Goal: Task Accomplishment & Management: Complete application form

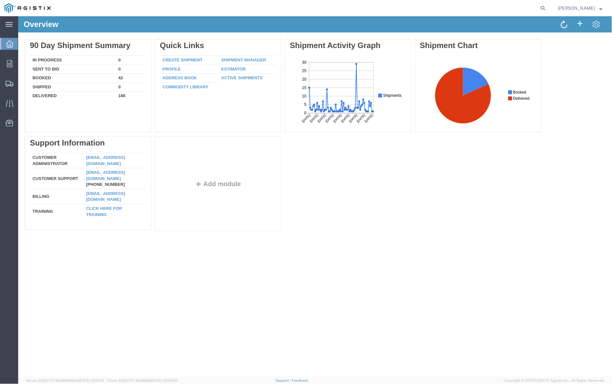
drag, startPoint x: 303, startPoint y: 192, endPoint x: 341, endPoint y: 138, distance: 66.0
click at [303, 191] on div "Delete 90 Day Shipment Summary In Progress 0 Sent To Bid 0 Booked 42 Shipped 0 …" at bounding box center [314, 136] width 580 height 195
click at [0, 0] on span "Create Shipment" at bounding box center [0, 0] width 0 height 0
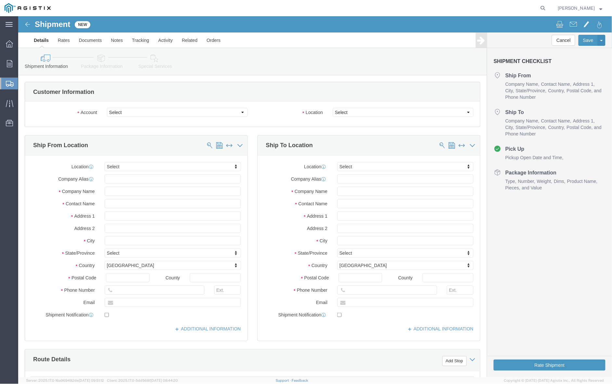
select select
click select "Select JENSEN PRECAST PG&E"
select select "9596"
click select "Select JENSEN PRECAST PG&E"
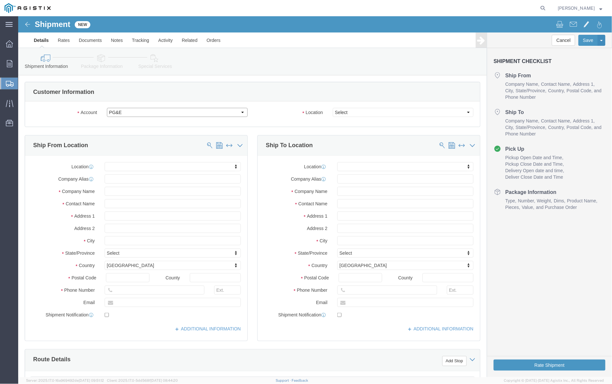
select select
select select "PURCHORD"
click select "Select All Others Fremont DC Fresno DC Wheatland DC"
select select "19996"
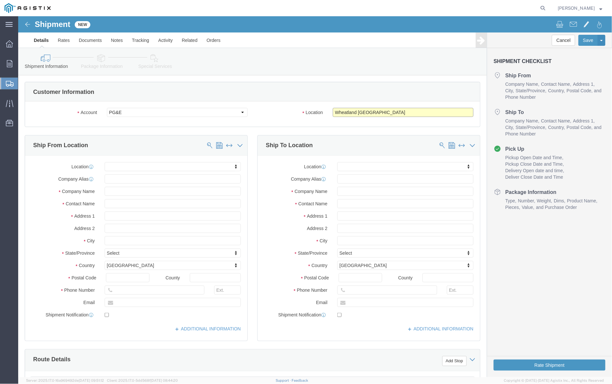
click select "Select All Others Fremont DC Fresno DC Wheatland DC"
click input "text"
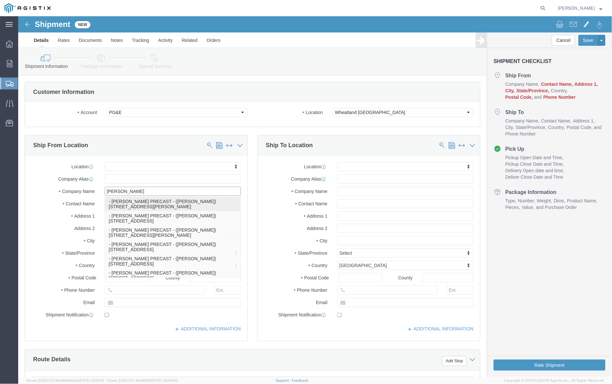
type input "jense"
click p "- JENSEN PRECAST - (Esme Melgarejo) 12101 Brandt Road, Lockeford, CA, 95237, US"
select select
type input "12101 Brandt Road"
type input "95237"
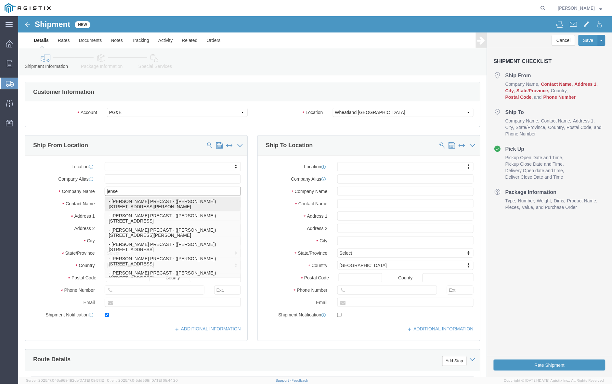
type input "530-988-7023"
type input "emelgarejo@jensenprecast.com"
checkbox input "true"
type input "JENSEN PRECAST"
type input "Esme Melgarejo"
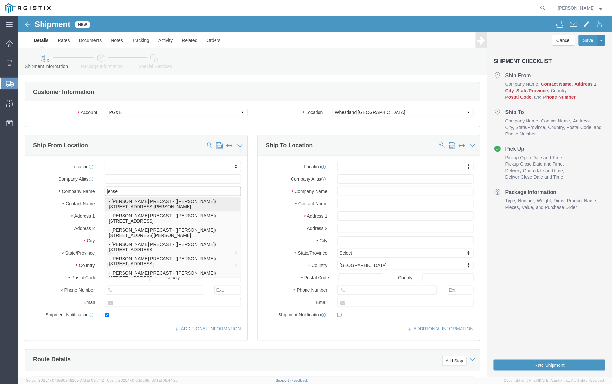
type input "Lockeford"
select select "CA"
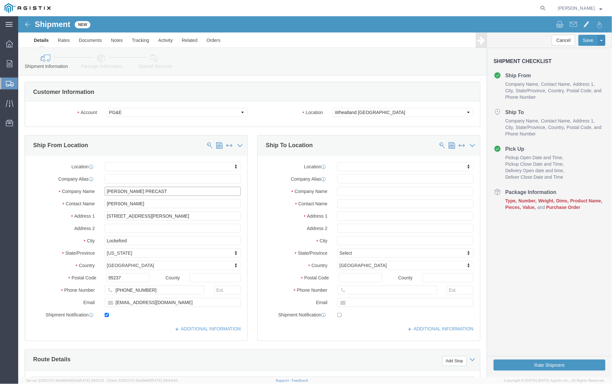
scroll to position [41, 0]
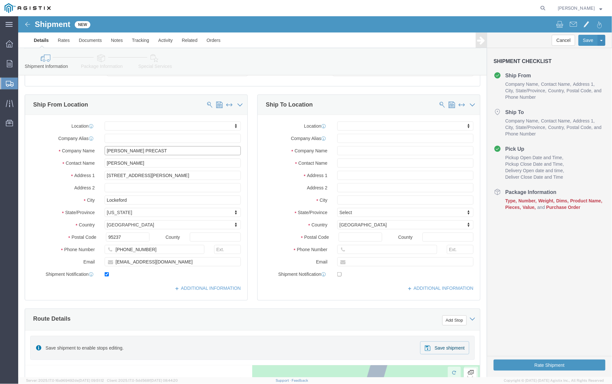
type input "JENSEN PRECAST"
click input "text"
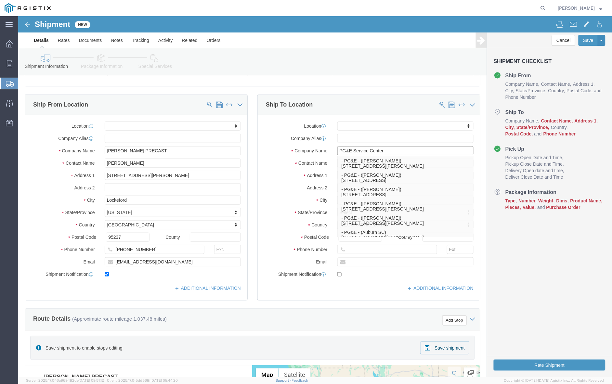
type input "PG&E Service Center"
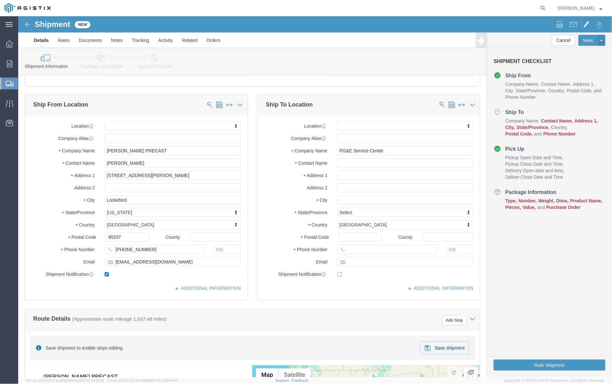
drag, startPoint x: 264, startPoint y: 208, endPoint x: 322, endPoint y: 171, distance: 68.0
click label "Country"
click div "Location My Profile Location (OBSOLETE) BURNEY SC - GC TRAILER (OBSOLETE) BURNE…"
click input "text"
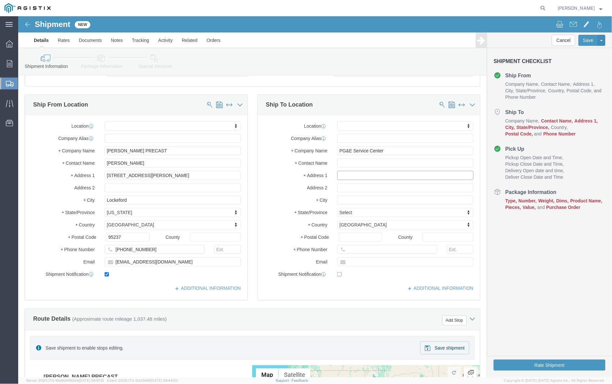
paste input "2641 NORTH STATE S"
type input "2641 NORTH STATE S"
select select
drag, startPoint x: 322, startPoint y: 168, endPoint x: 365, endPoint y: 160, distance: 43.7
click input "text"
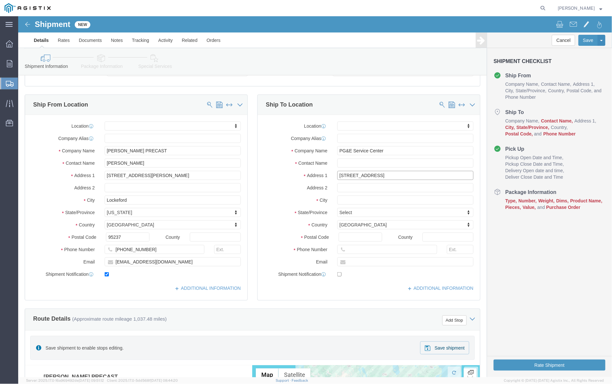
click input "2641 NORTH STATE S"
type input "2641 NORTH STATE ST"
select select
drag, startPoint x: 280, startPoint y: 164, endPoint x: 312, endPoint y: 155, distance: 33.2
click div "Address 1 2641 NORTH STATE ST"
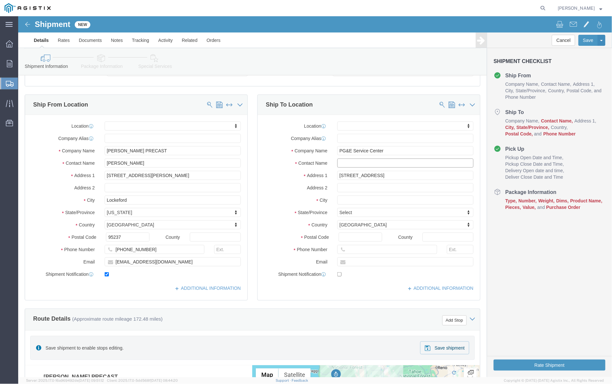
drag, startPoint x: 312, startPoint y: 155, endPoint x: 330, endPoint y: 146, distance: 20.2
click input "text"
paste input "CHARLIE SNODGRASS"
type input "CHARLIE SNODGRASS"
drag, startPoint x: 300, startPoint y: 168, endPoint x: 325, endPoint y: 179, distance: 27.3
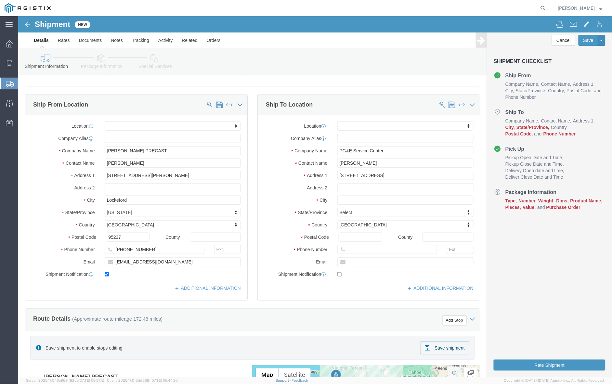
click label "Address 2"
click input "text"
paste input "UKIAH"
type input "UKIAH"
select select
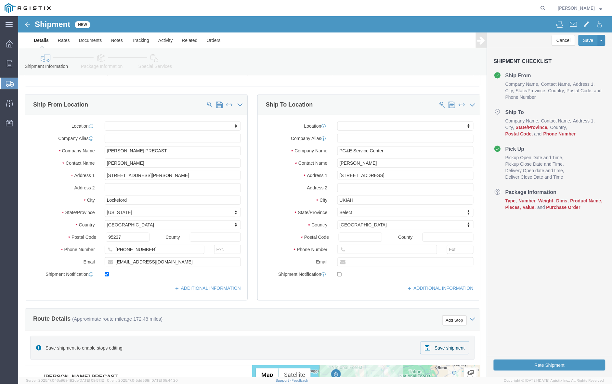
drag, startPoint x: 268, startPoint y: 214, endPoint x: 289, endPoint y: 218, distance: 20.8
click div "Location My Profile Location (OBSOLETE) BURNEY SC - GC TRAILER (OBSOLETE) BURNE…"
click input "Postal Code"
paste input "95482"
type input "95482"
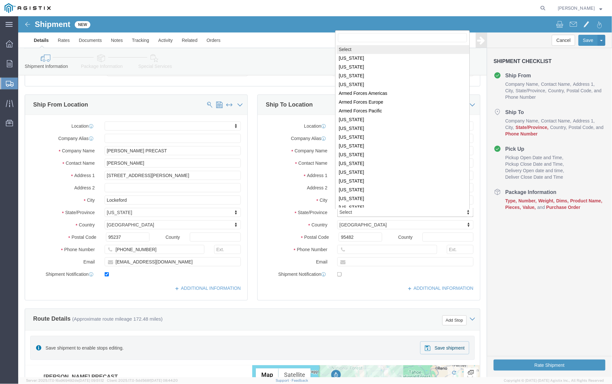
scroll to position [1, 0]
select select
select select "CA"
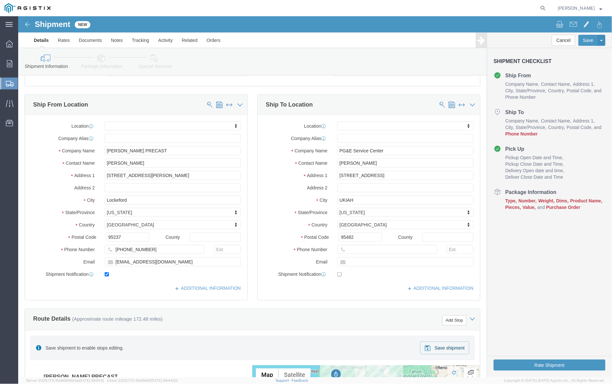
drag, startPoint x: 256, startPoint y: 221, endPoint x: 317, endPoint y: 231, distance: 61.2
click label "Postal Code"
click input "95482"
drag, startPoint x: 328, startPoint y: 239, endPoint x: 332, endPoint y: 237, distance: 3.9
click div
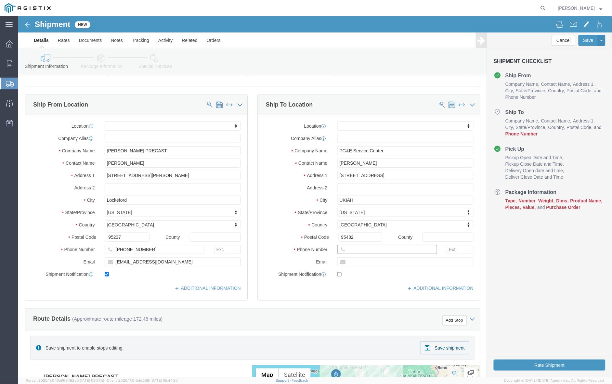
click input "text"
paste input "707-472-6128"
type input "707-472-6128"
drag, startPoint x: 268, startPoint y: 244, endPoint x: 322, endPoint y: 251, distance: 54.3
click label "Email"
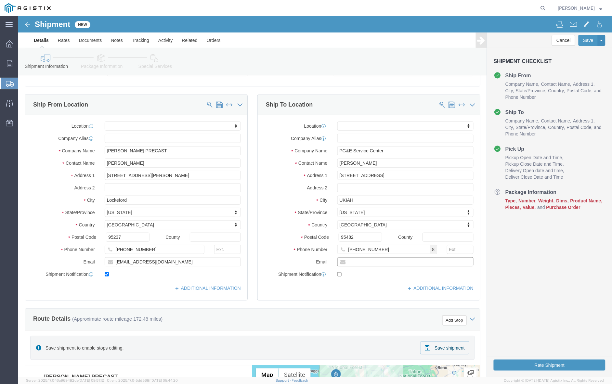
click input "text"
paste input "DCSL@pge.com"
type input "DCSL@pge.com"
click input "checkbox"
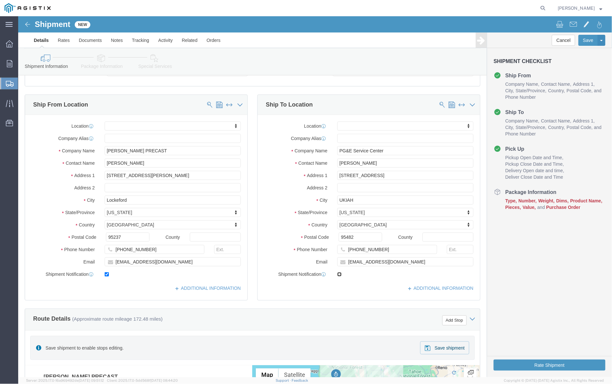
checkbox input "true"
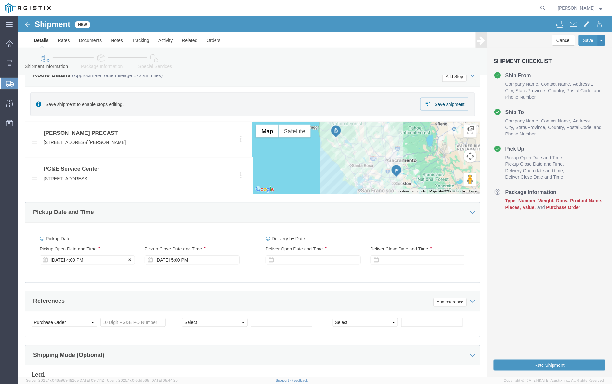
click div "Aug 18 2025 4:00 PM"
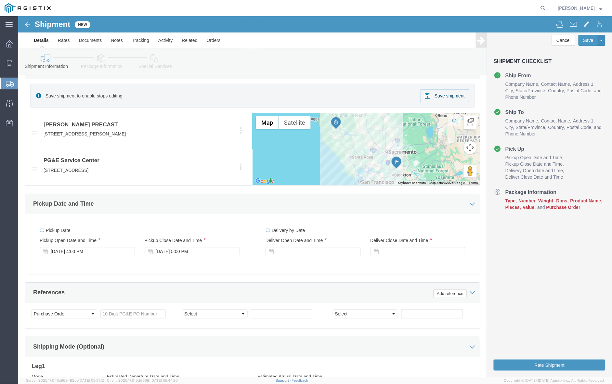
drag, startPoint x: 174, startPoint y: 249, endPoint x: 179, endPoint y: 249, distance: 4.2
click div "Pickup Date: Pickup Start Date Pickup Start Time Pickup Open Date and Time Aug …"
click div
click div "Delivery by Date Delivery Start Date Delivery Start Time Deliver Open Date and …"
click div "Deliver Close Date Deliver Close Time Deliver Close Date and Time"
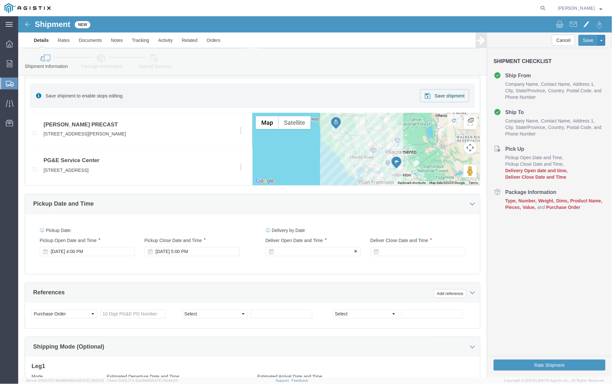
click div
click button "Apply"
click div
click button "Apply"
click input "text"
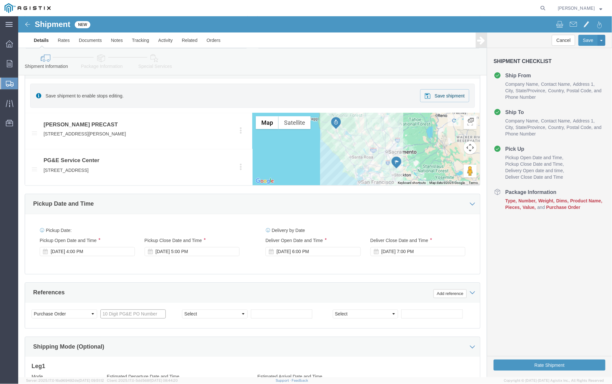
paste input "3501417429"
type input "3501417429"
click select "Select Account Type Activity ID Airline Appointment Number ASN Batch Request # …"
select select "SHIPMENTIDNUM"
click select "Select Account Type Activity ID Airline Appointment Number ASN Batch Request # …"
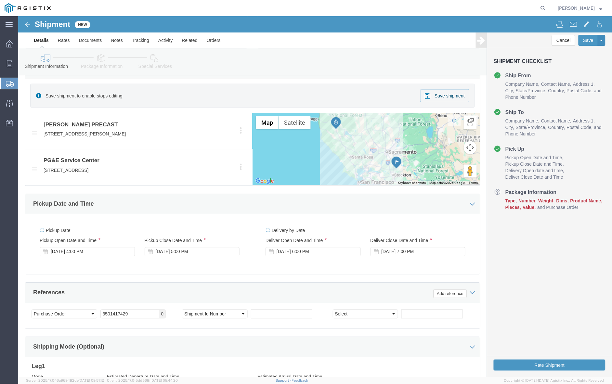
click div "References Add reference"
click div "Pickup Date and Time"
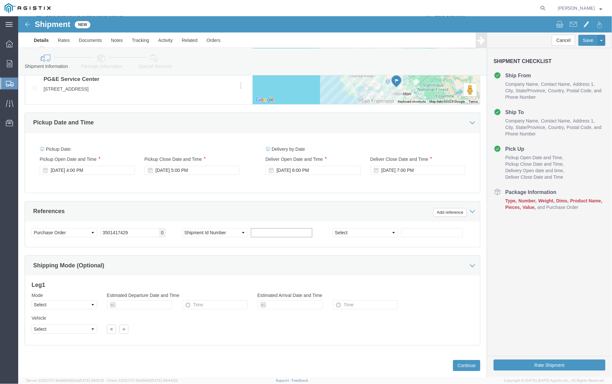
click input "text"
paste input "402860"
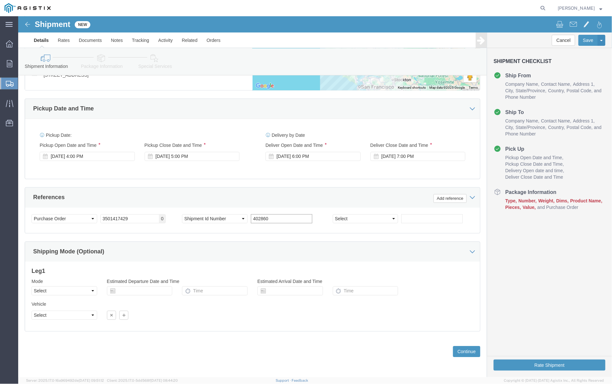
type input "402860"
click select "Select Air Less than Truckload Multi-Leg Ocean Freight Rail Small Parcel Truckl…"
select select "TL"
click select "Select Air Less than Truckload Multi-Leg Ocean Freight Rail Small Parcel Truckl…"
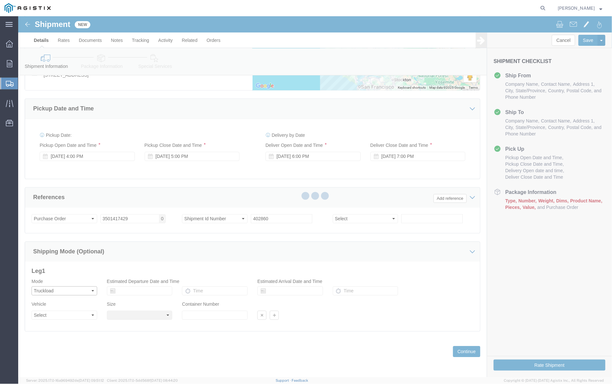
select select
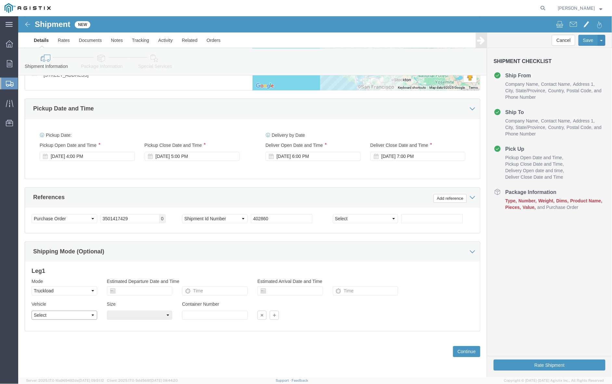
drag, startPoint x: 90, startPoint y: 316, endPoint x: 72, endPoint y: 299, distance: 24.4
click select "Select 1-Ton (PSS) 10 Wheel 10 Yard Dump Truck 20 Yard Dump Truck Bobtail Botto…"
select select "FLBD"
click select "Select 1-Ton (PSS) 10 Wheel 10 Yard Dump Truck 20 Yard Dump Truck Bobtail Botto…"
click button "Continue"
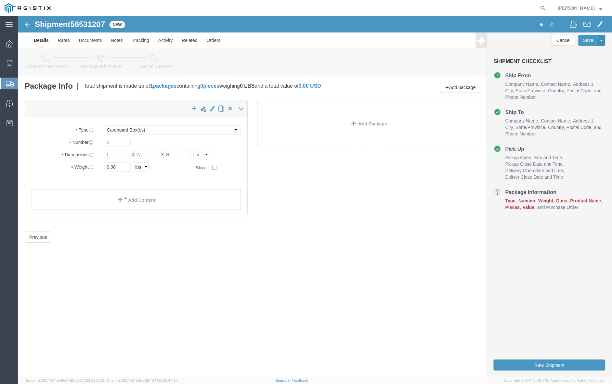
click div "Package Type Select Bulk Bundle(s) Cardboard Box(es) Carton(s) Crate(s) Drum(s)…"
click select "Select Bulk Bundle(s) Cardboard Box(es) Carton(s) Crate(s) Drum(s) (Fiberboard)…"
select select "PSNS"
click select "Select Bulk Bundle(s) Cardboard Box(es) Carton(s) Crate(s) Drum(s) (Fiberboard)…"
click input "text"
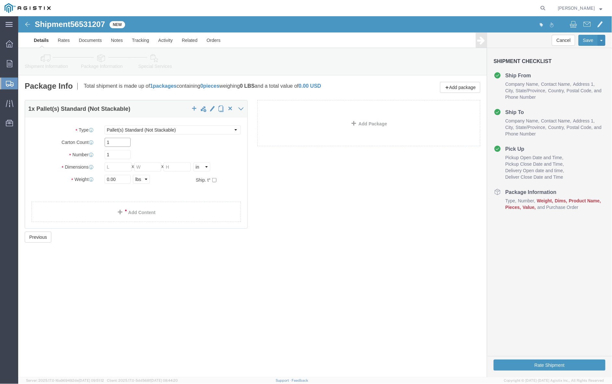
type input "1"
click input "1"
type input "1"
click input "text"
type input "48"
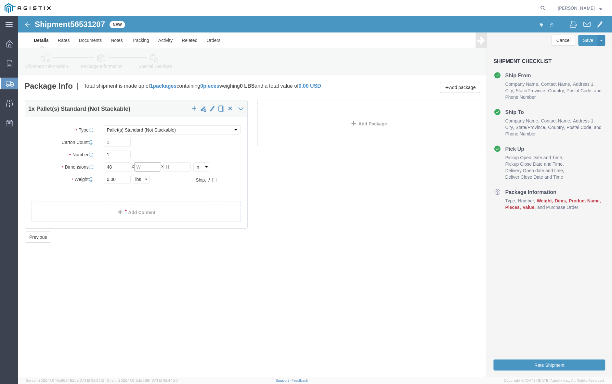
click input "text"
type input "78"
click input "text"
type input "60"
drag, startPoint x: 103, startPoint y: 163, endPoint x: 84, endPoint y: 163, distance: 18.5
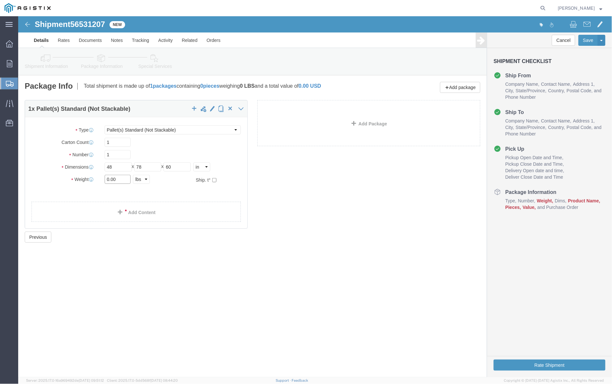
click div "0.00 Select kgs lbs"
type input "1300"
click link "Add Content"
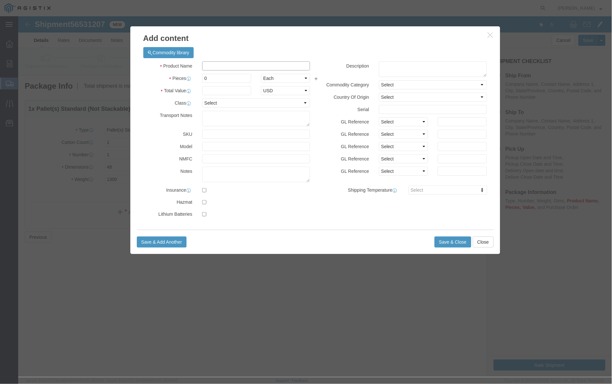
click input "text"
drag, startPoint x: 241, startPoint y: 48, endPoint x: 211, endPoint y: 49, distance: 29.6
click input "# 6 TRANS + SPLICE FVT ASSY"
type input "# 6 TRANS IVT ASSY"
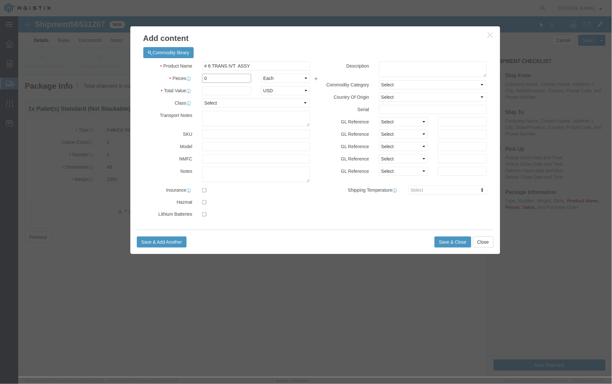
drag, startPoint x: 213, startPoint y: 65, endPoint x: 170, endPoint y: 62, distance: 43.9
click div "Pieces 0 Select Bag Barrels 100Board Feet Bottle Box Blister Pack Carats Can Ca…"
type input "1"
drag, startPoint x: 188, startPoint y: 72, endPoint x: 191, endPoint y: 74, distance: 3.7
click input "text"
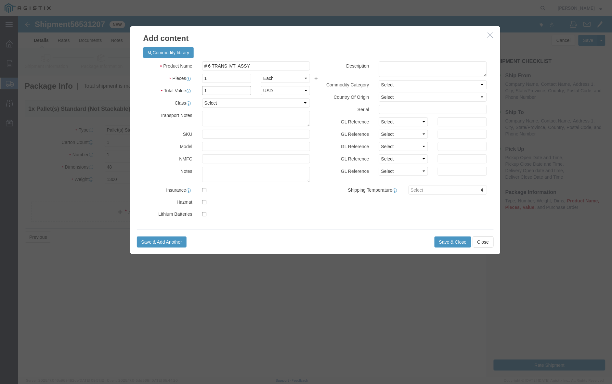
type input "1"
click input "text"
click input "( 04-1492)"
type input "( 04-1492 )"
click button "Save & Close"
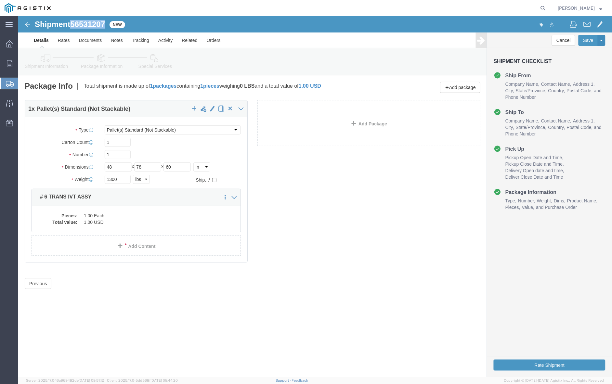
drag, startPoint x: 56, startPoint y: 7, endPoint x: 88, endPoint y: 6, distance: 32.2
click span "56531207"
copy span "56531207"
click button "Rate Shipment"
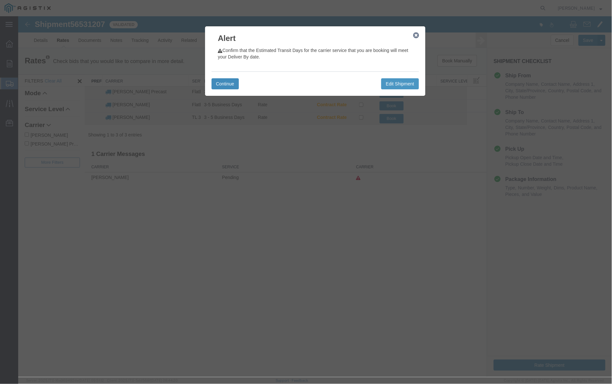
click at [221, 78] on button "Continue" at bounding box center [224, 83] width 27 height 11
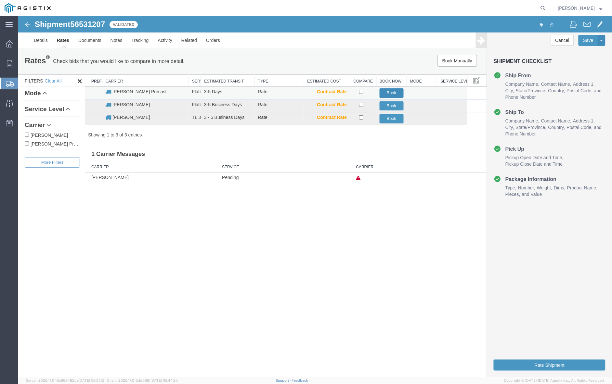
click at [393, 94] on button "Book" at bounding box center [391, 92] width 24 height 9
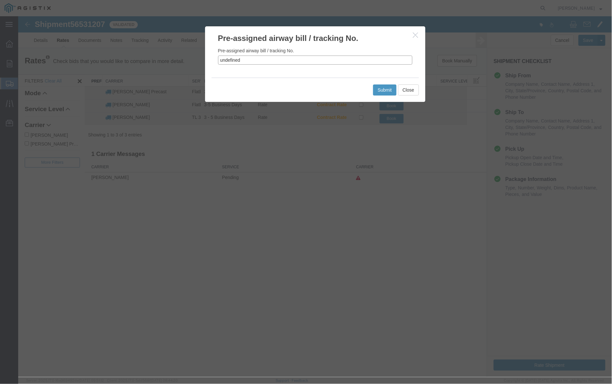
drag, startPoint x: 232, startPoint y: 60, endPoint x: 216, endPoint y: 60, distance: 15.9
click at [216, 60] on div "Pre-assigned airway bill / tracking No. undefined" at bounding box center [315, 61] width 220 height 34
paste input "56531207"
type input "56531207"
click at [384, 92] on button "Submit" at bounding box center [384, 89] width 23 height 11
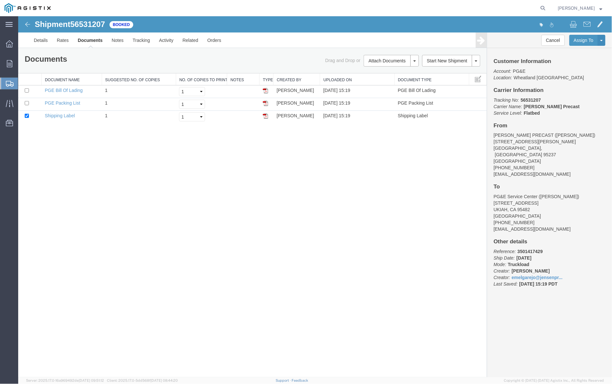
click at [331, 252] on div "Shipment 56531207 3 of 3 Booked Details Rates Documents Notes Tracking Activity…" at bounding box center [314, 196] width 593 height 361
click at [543, 7] on icon at bounding box center [542, 8] width 9 height 9
paste input "56514402"
type input "56514402"
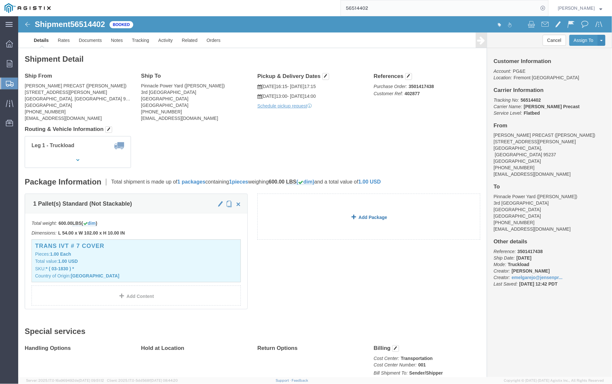
click link "Add Package"
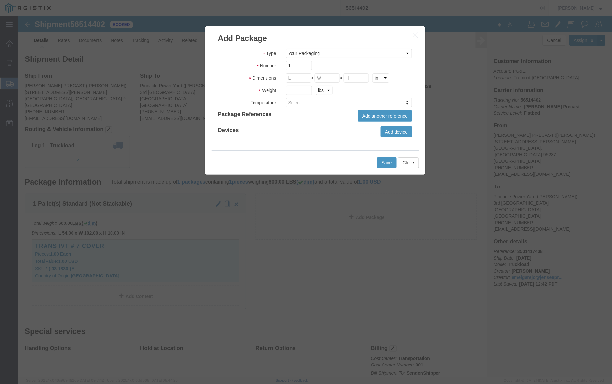
click h3 "Add Package"
click icon "button"
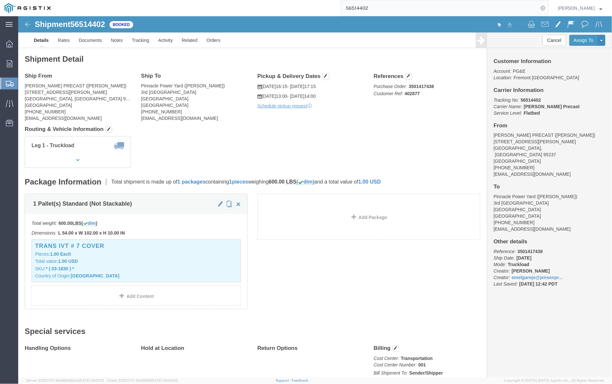
drag, startPoint x: 533, startPoint y: 9, endPoint x: 529, endPoint y: 9, distance: 3.9
click at [532, 9] on input "56514402" at bounding box center [439, 8] width 197 height 16
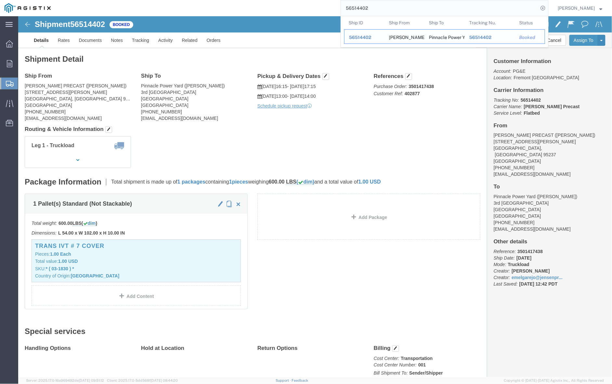
click at [408, 35] on div "JENSEN PRECAST" at bounding box center [404, 37] width 31 height 14
click link "Clone Shipment"
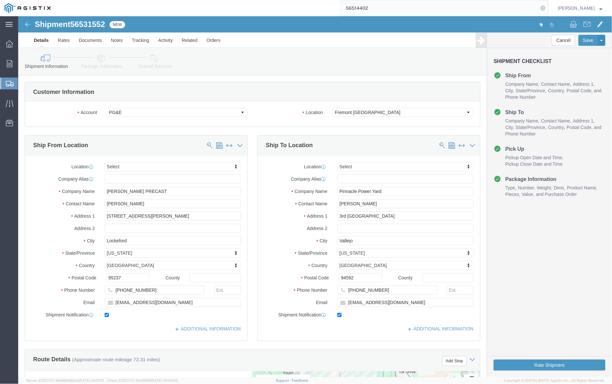
scroll to position [41, 0]
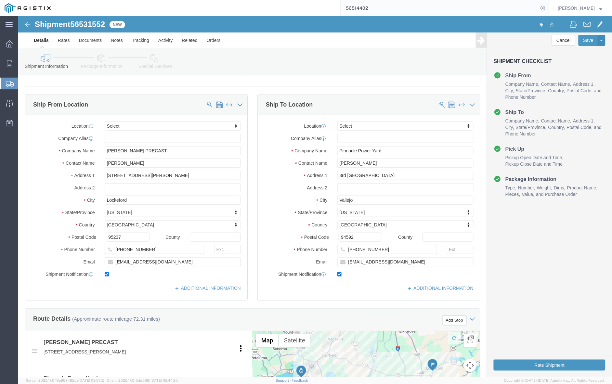
click div "Location Select Select My Profile Location (OBSOLETE) BURNEY SC - GC TRAILER (O…"
drag, startPoint x: 349, startPoint y: 133, endPoint x: 316, endPoint y: 134, distance: 32.5
click input "Pinnacle Power Yard"
type input "UCS Yard"
drag, startPoint x: 354, startPoint y: 146, endPoint x: 320, endPoint y: 148, distance: 33.8
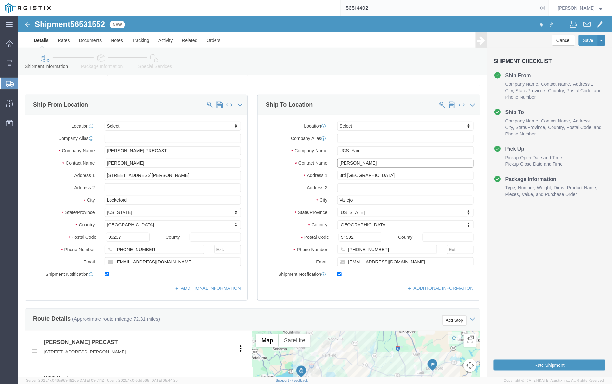
click input "Marvin Straub"
paste input "Thomas Simpson"
type input "Thomas Simpson"
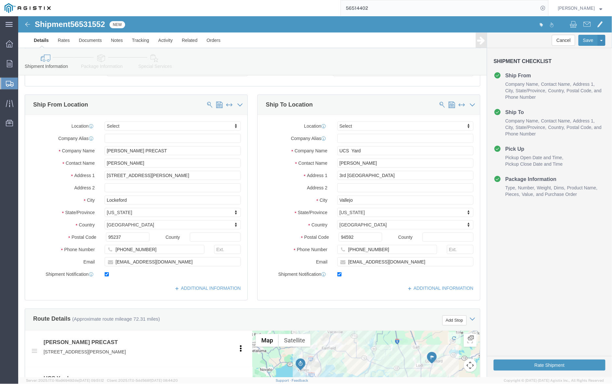
drag, startPoint x: 356, startPoint y: 267, endPoint x: 373, endPoint y: 259, distance: 19.6
click div "Location Select Select My Profile Location (OBSOLETE) BURNEY SC - GC TRAILER (O…"
drag, startPoint x: 401, startPoint y: 247, endPoint x: 327, endPoint y: 251, distance: 74.5
click div "Location Select Select My Profile Location (OBSOLETE) BURNEY SC - GC TRAILER (O…"
paste input "TPSF@pge"
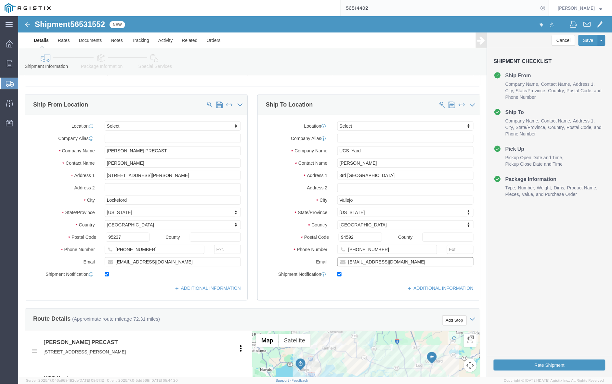
type input "TPSF@pge.com"
drag, startPoint x: 355, startPoint y: 168, endPoint x: 360, endPoint y: 164, distance: 7.2
click div "Location Select Select My Profile Location (OBSOLETE) BURNEY SC - GC TRAILER (O…"
drag, startPoint x: 366, startPoint y: 161, endPoint x: 313, endPoint y: 161, distance: 52.3
click div "3rd St & Azuar Ave"
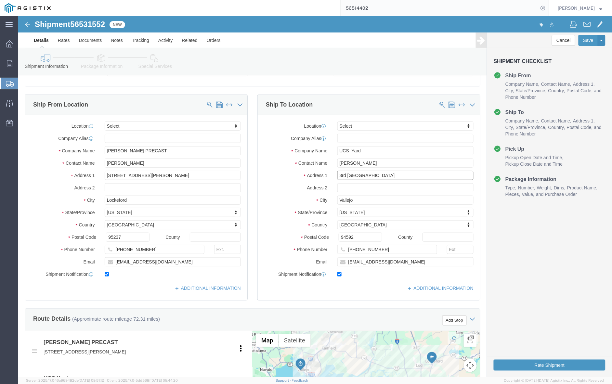
paste input "263 S Maple"
type input "263 S Maple Ave"
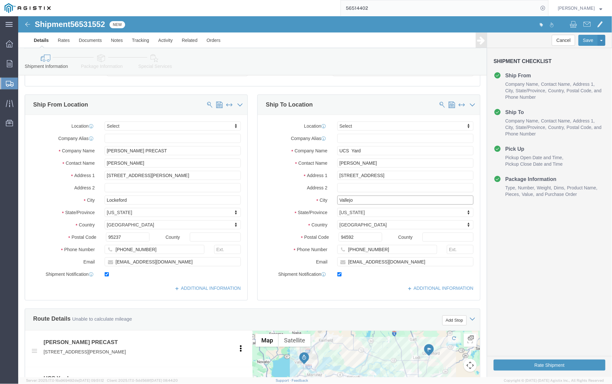
drag, startPoint x: 347, startPoint y: 184, endPoint x: 310, endPoint y: 185, distance: 36.7
click div "City Vallejo"
paste input "South San Francisco"
type input "South San Francisco"
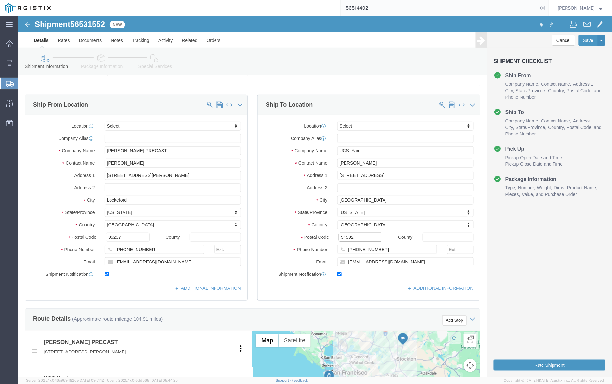
drag, startPoint x: 329, startPoint y: 224, endPoint x: 314, endPoint y: 223, distance: 15.6
click div "94592"
paste input "94080"
type input "94080"
drag, startPoint x: 360, startPoint y: 235, endPoint x: 320, endPoint y: 232, distance: 40.4
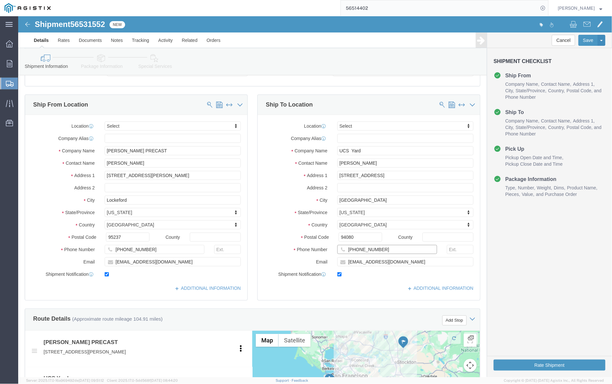
click input "530-604-8660"
paste input "415-214-5872"
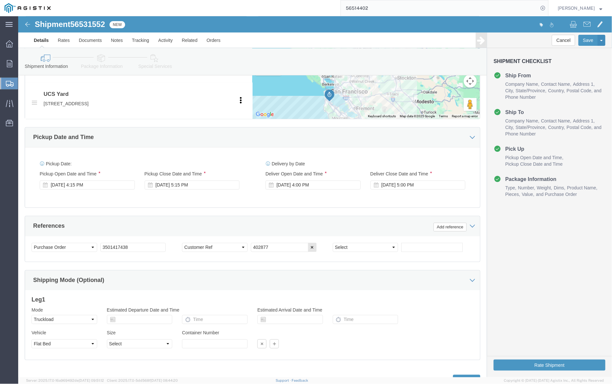
scroll to position [356, 0]
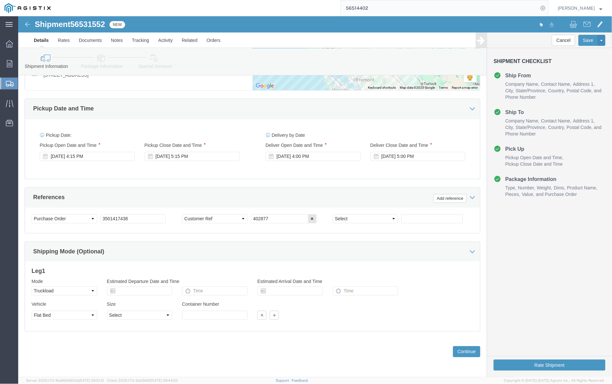
type input "415-214-5872"
drag, startPoint x: 260, startPoint y: 199, endPoint x: 224, endPoint y: 202, distance: 35.8
click div "Select Account Type Activity ID Airline Appointment Number ASN Batch Request # …"
paste input "88"
type input "402888"
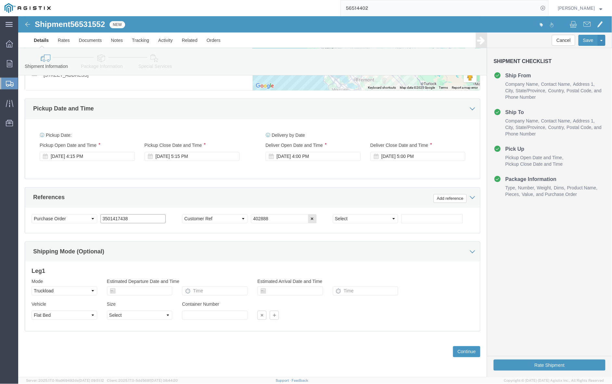
drag, startPoint x: 115, startPoint y: 202, endPoint x: 80, endPoint y: 201, distance: 35.1
click div "Select Account Type Activity ID Airline Appointment Number ASN Batch Request # …"
paste input "6975"
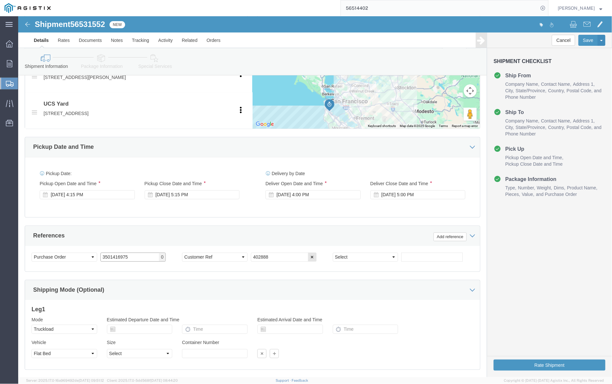
type input "3501416975"
drag, startPoint x: 57, startPoint y: 6, endPoint x: 66, endPoint y: 4, distance: 9.9
click span "56531552"
drag, startPoint x: 66, startPoint y: 4, endPoint x: 57, endPoint y: 6, distance: 9.8
click span "56531552"
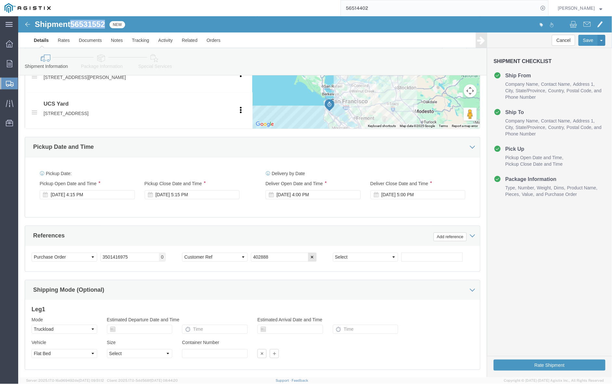
drag, startPoint x: 54, startPoint y: 7, endPoint x: 88, endPoint y: 6, distance: 33.8
click span "56531552"
copy span "56531552"
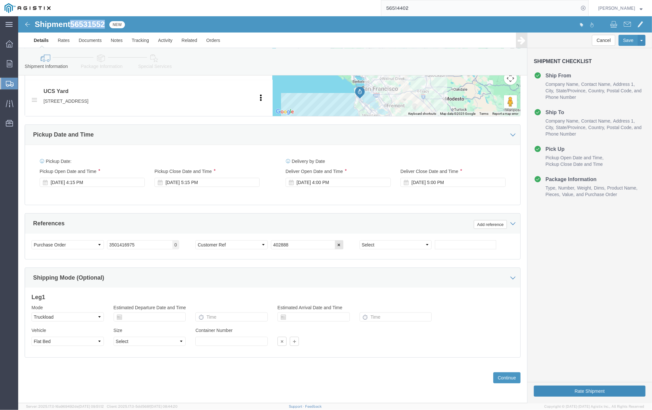
click button "Rate Shipment"
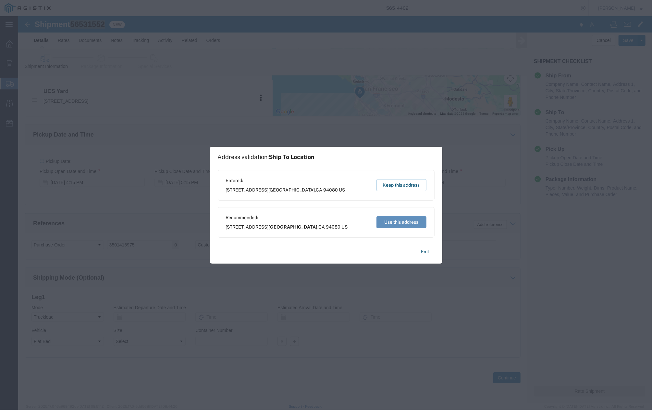
click at [390, 222] on button "Use this address" at bounding box center [402, 222] width 50 height 12
type input "South San Francisco"
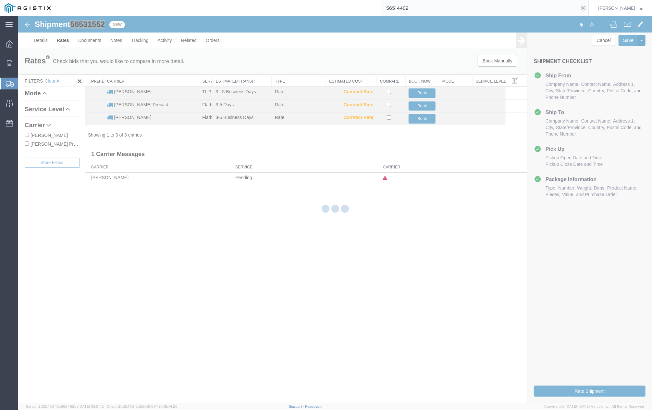
scroll to position [0, 0]
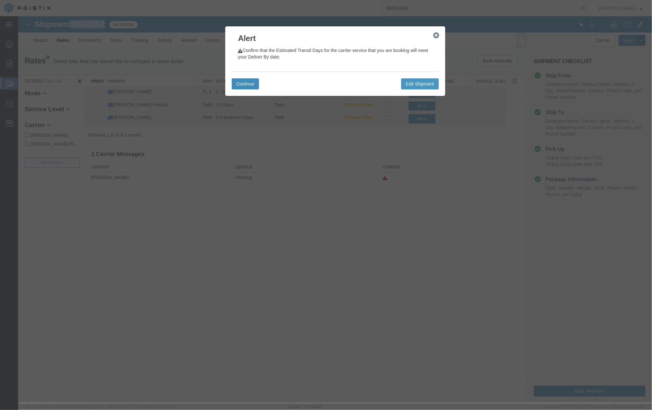
click at [250, 84] on button "Continue" at bounding box center [245, 83] width 27 height 11
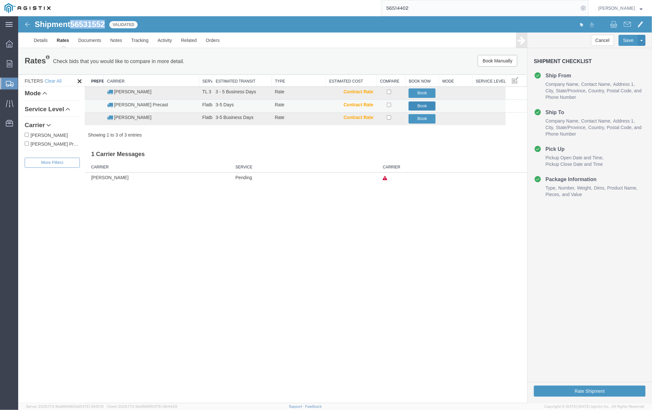
click at [426, 105] on button "Book" at bounding box center [422, 105] width 27 height 9
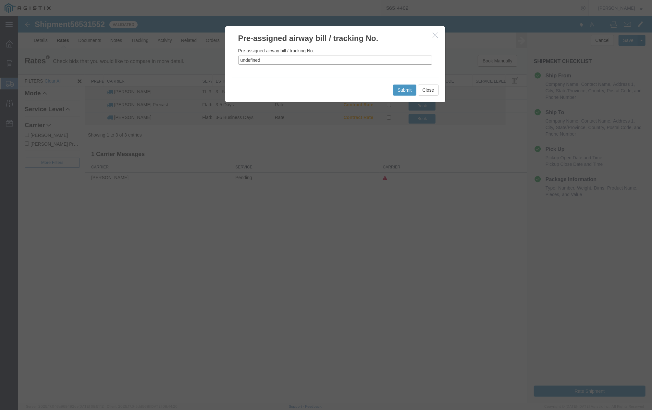
drag, startPoint x: 281, startPoint y: 62, endPoint x: 233, endPoint y: 63, distance: 48.1
click at [233, 63] on div "Pre-assigned airway bill / tracking No. undefined" at bounding box center [335, 61] width 220 height 34
paste input "56531552"
type input "56531552"
click at [405, 90] on button "Submit" at bounding box center [404, 89] width 23 height 11
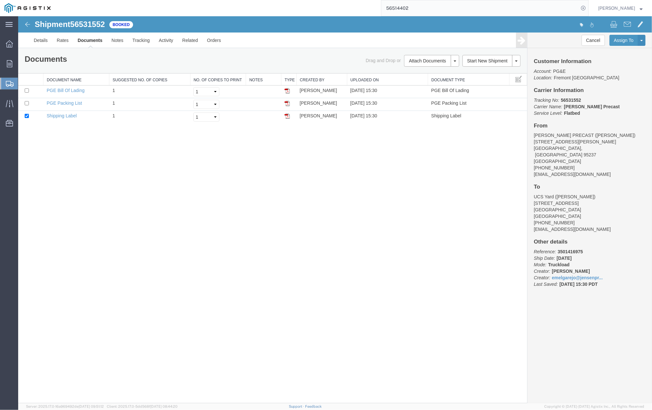
drag, startPoint x: 297, startPoint y: 209, endPoint x: 314, endPoint y: 185, distance: 30.3
click at [298, 209] on div "Shipment 56531552 3 of 3 Booked Details Rates Documents Notes Tracking Activity…" at bounding box center [335, 209] width 634 height 386
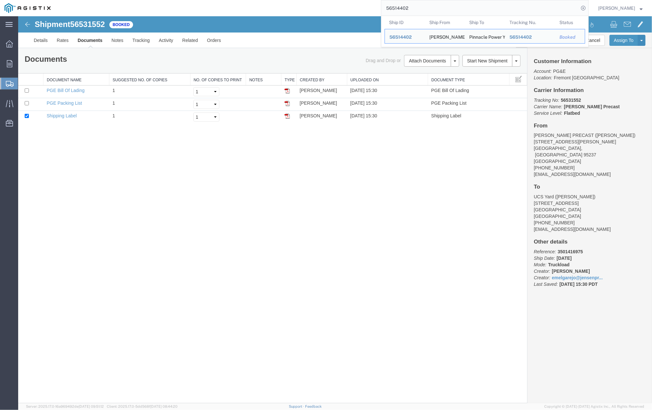
drag, startPoint x: 430, startPoint y: 12, endPoint x: 376, endPoint y: 11, distance: 54.3
click at [376, 11] on div "56514402 Ship ID Ship From Ship To Tracking Nu. Status Ship ID 56514402 Ship Fr…" at bounding box center [322, 8] width 534 height 16
paste input "search"
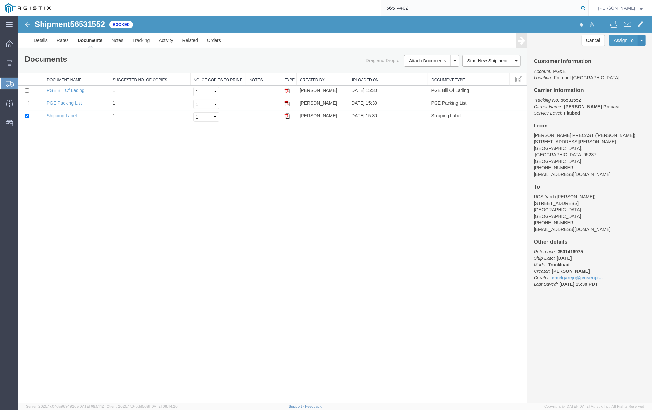
click at [585, 9] on icon at bounding box center [583, 8] width 9 height 9
type input "56514402"
click at [585, 7] on icon at bounding box center [583, 8] width 9 height 9
click at [66, 43] on link "Rates" at bounding box center [62, 40] width 21 height 16
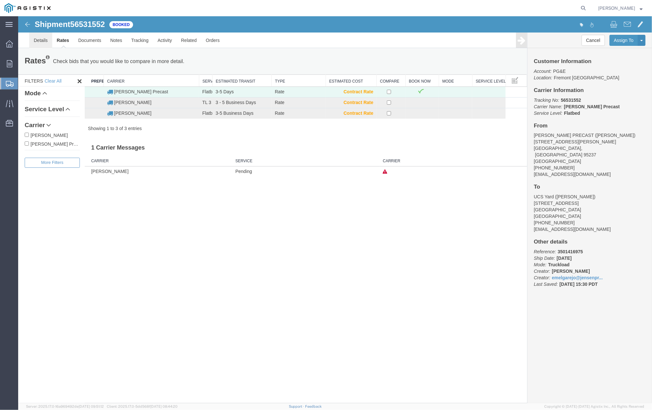
click at [42, 39] on link "Details" at bounding box center [40, 40] width 23 height 16
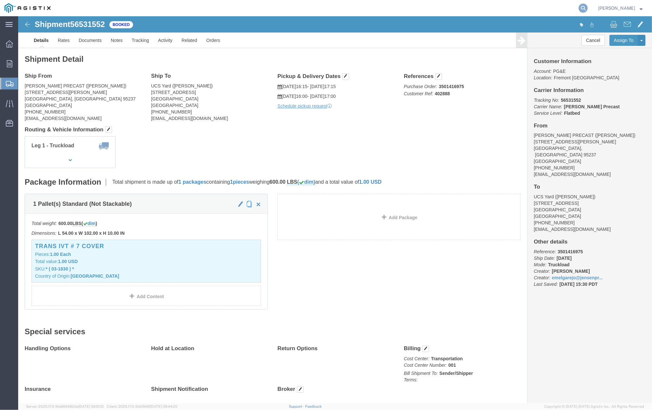
click at [585, 5] on icon at bounding box center [583, 8] width 9 height 9
paste input "56514402"
click at [586, 8] on icon at bounding box center [583, 8] width 9 height 9
type input "56514402"
click link "Clone Shipment"
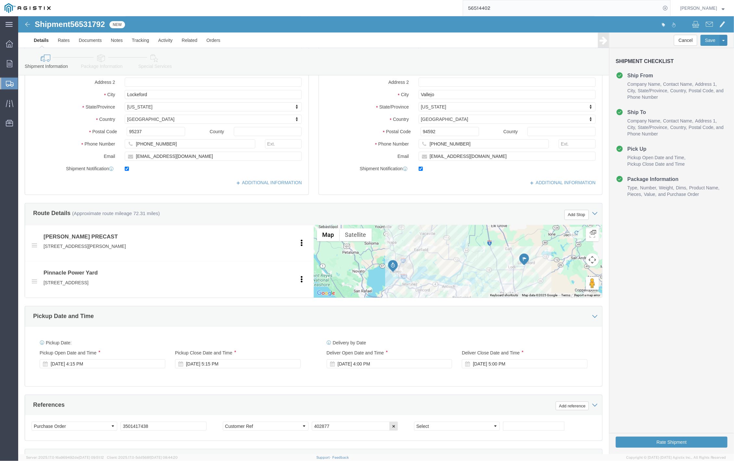
scroll to position [195, 0]
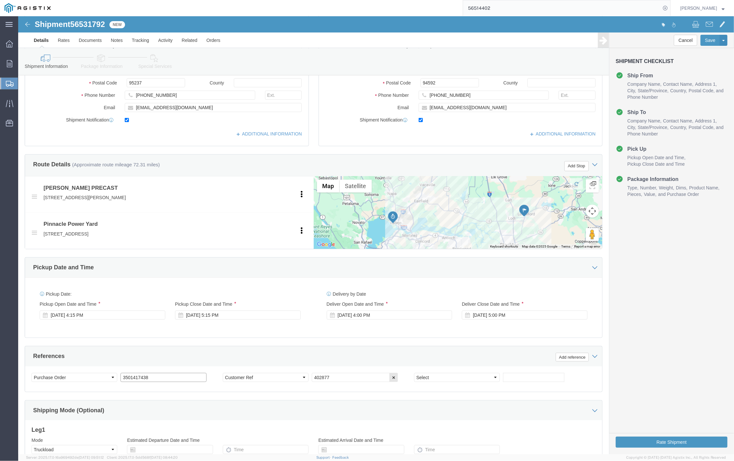
drag, startPoint x: 147, startPoint y: 364, endPoint x: 103, endPoint y: 369, distance: 44.4
click div "Select Account Type Activity ID Airline Appointment Number ASN Batch Request # …"
paste input "579"
type input "3501417579"
click div "Aug 19 2025 4:15 PM"
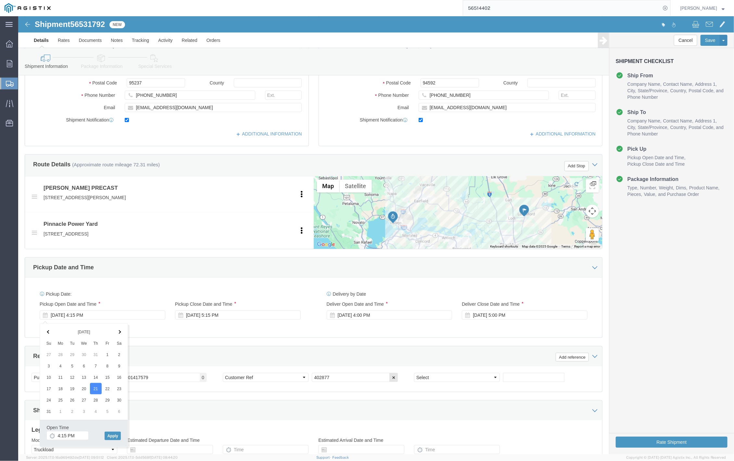
click div "Pickup Date: Pickup Start Date Pickup Start Time Pickup Open Date and Time Aug …"
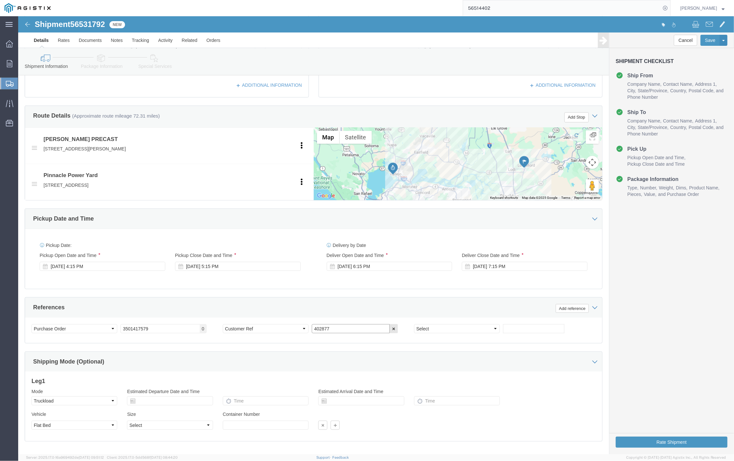
drag, startPoint x: 328, startPoint y: 315, endPoint x: 296, endPoint y: 318, distance: 32.3
click input "402877"
paste input "332"
type input "403327"
drag, startPoint x: 127, startPoint y: 315, endPoint x: 114, endPoint y: 312, distance: 13.9
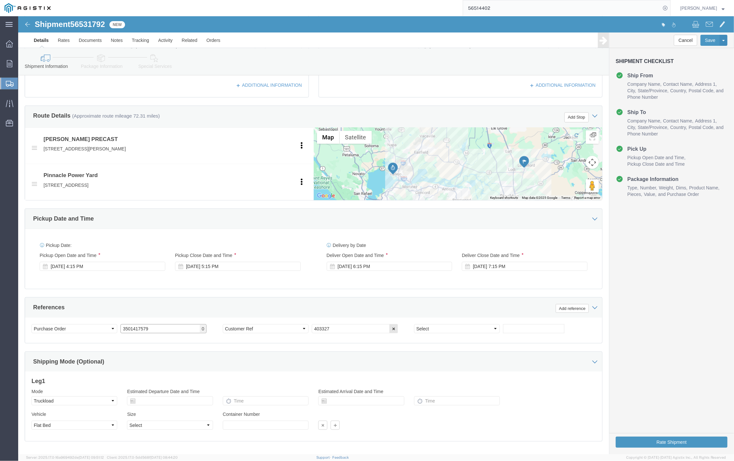
click div "Select Account Type Activity ID Airline Appointment Number ASN Batch Request # …"
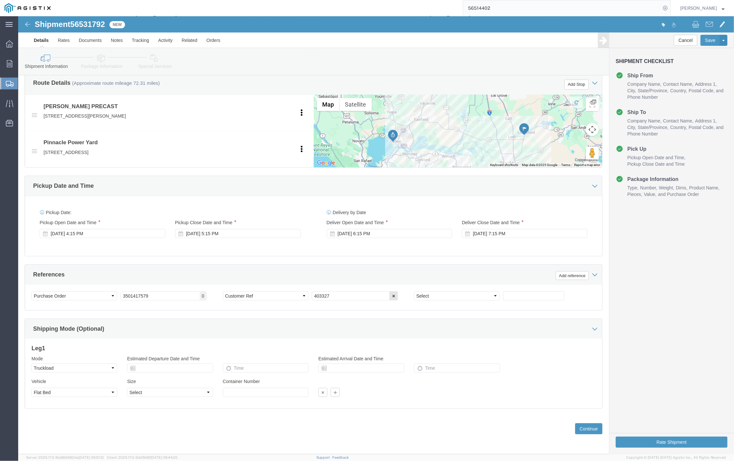
click div "Shipping Mode (Optional)"
click button "Continue"
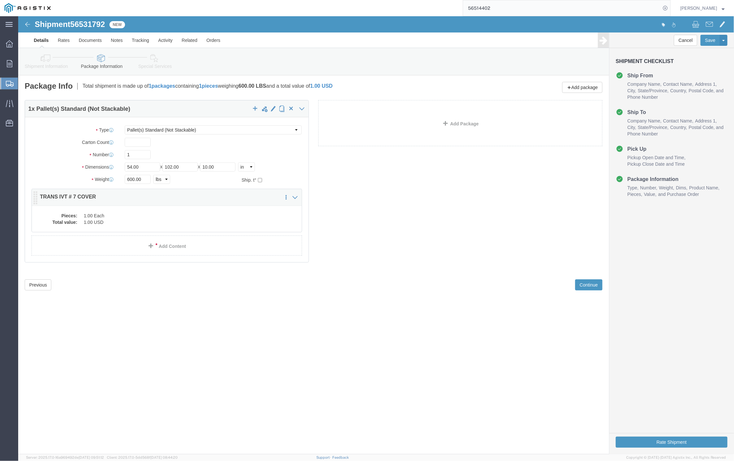
click dd "1.00 USD"
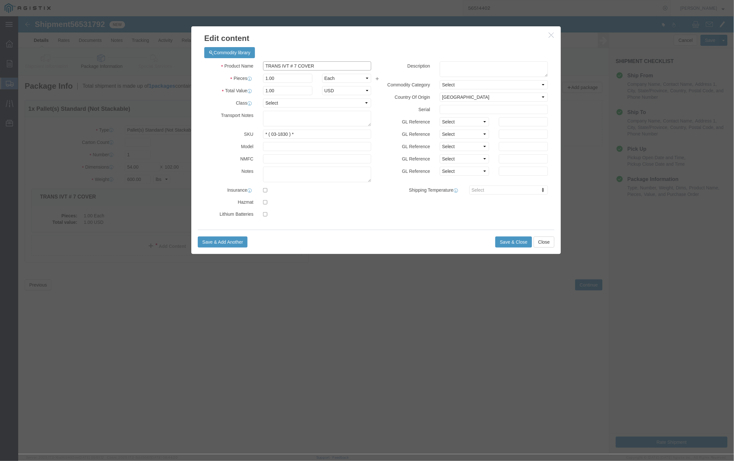
drag, startPoint x: 264, startPoint y: 49, endPoint x: 245, endPoint y: 49, distance: 19.5
click input "TRANS IVT # 7 COVER"
type input "SPLICE IVT # 7 COVER"
drag, startPoint x: 271, startPoint y: 117, endPoint x: 256, endPoint y: 122, distance: 16.3
click input "* ( 03-1830 ) *"
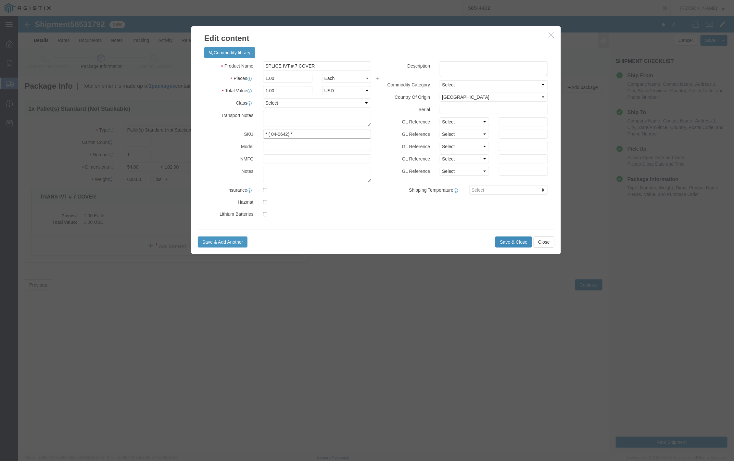
type input "* ( 04-0642) *"
click button "Save & Close"
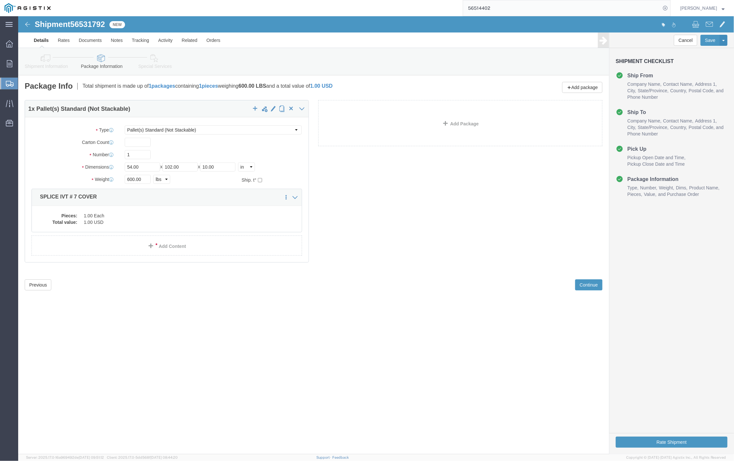
click div "Shipment 56531792 New Details Rates Documents Notes Tracking Activity Related O…"
drag, startPoint x: 54, startPoint y: 7, endPoint x: 88, endPoint y: 4, distance: 34.3
click span "56531792"
copy span "56531792"
click button "Rate Shipment"
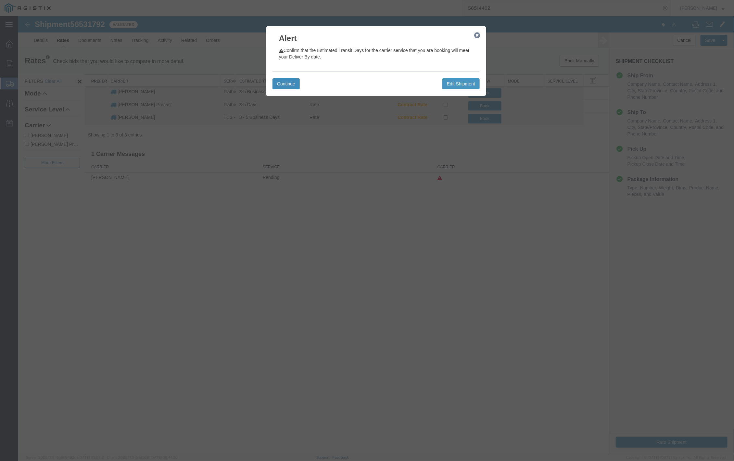
click at [286, 83] on button "Continue" at bounding box center [285, 83] width 27 height 11
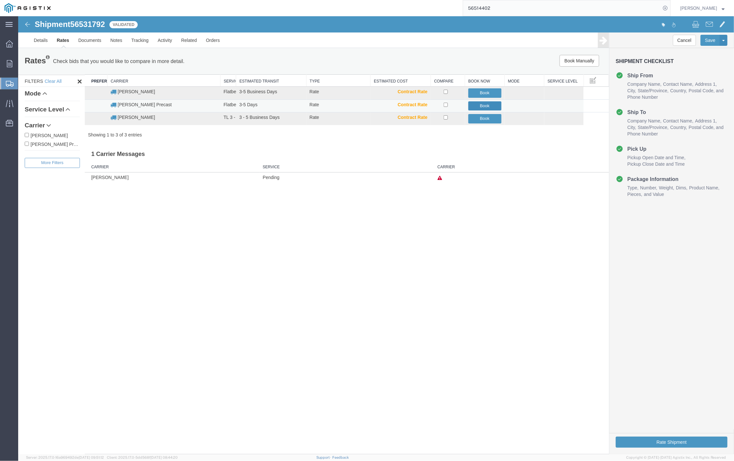
click at [473, 103] on button "Book" at bounding box center [484, 105] width 33 height 9
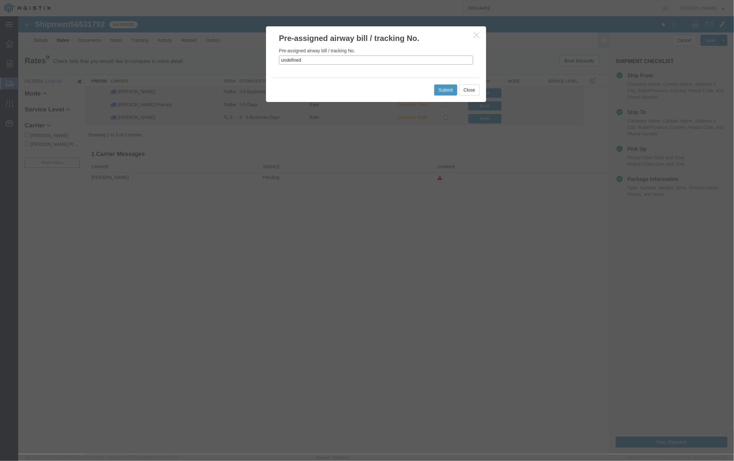
drag, startPoint x: 294, startPoint y: 57, endPoint x: 275, endPoint y: 57, distance: 18.5
click at [275, 57] on div "Pre-assigned airway bill / tracking No. undefined" at bounding box center [376, 61] width 220 height 34
paste input "56531792"
type input "56531792"
click at [444, 89] on button "Submit" at bounding box center [445, 89] width 23 height 11
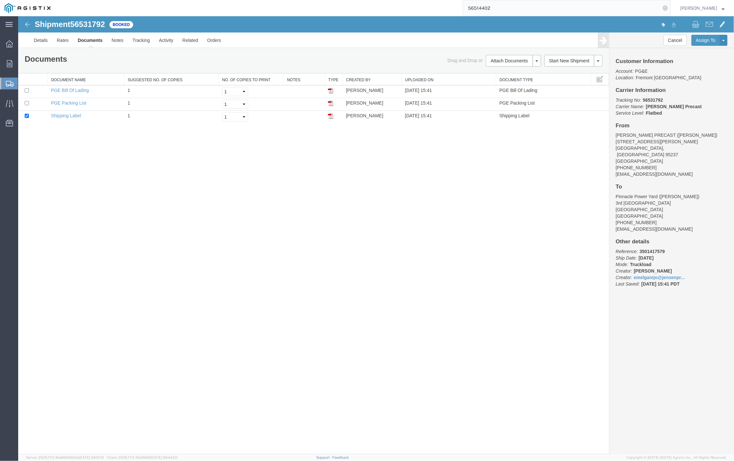
click at [426, 267] on div "Shipment 56531792 3 of 3 Booked Details Rates Documents Notes Tracking Activity…" at bounding box center [376, 235] width 716 height 438
click at [43, 40] on link "Details" at bounding box center [40, 40] width 23 height 16
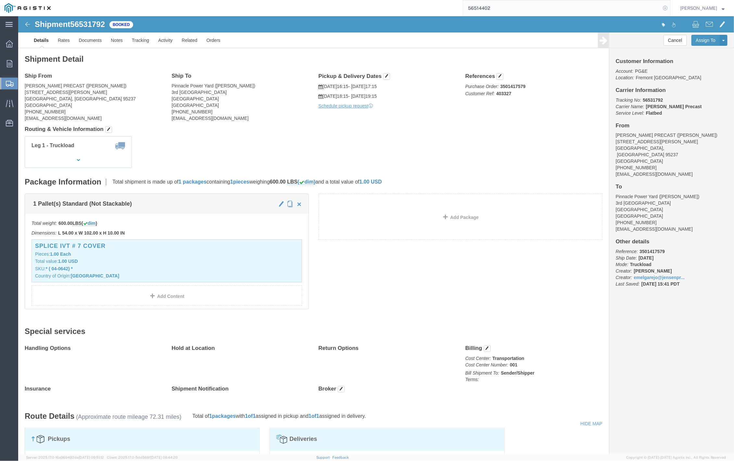
click at [611, 8] on icon at bounding box center [665, 8] width 9 height 9
click at [611, 9] on icon at bounding box center [665, 8] width 9 height 9
paste input "56361530"
type input "56361530"
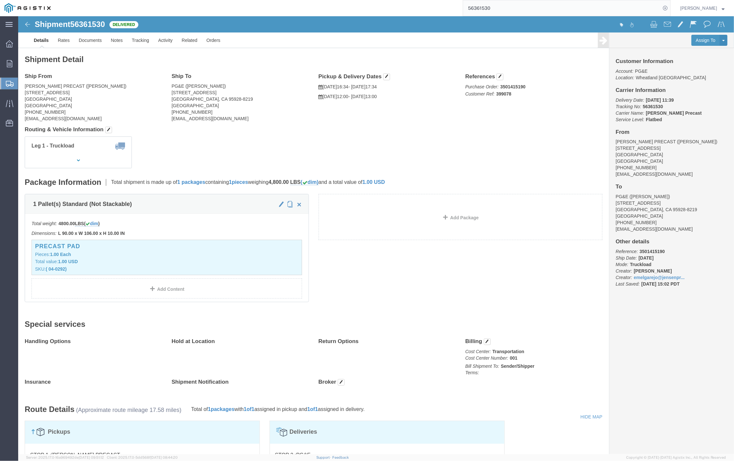
scroll to position [49, 0]
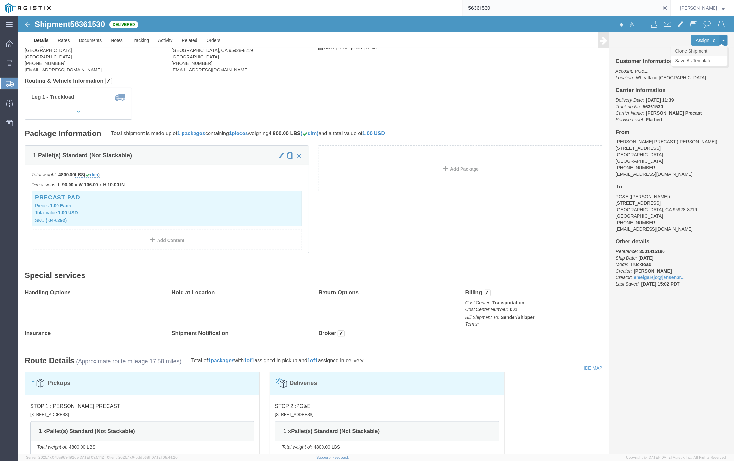
click link "Clone Shipment"
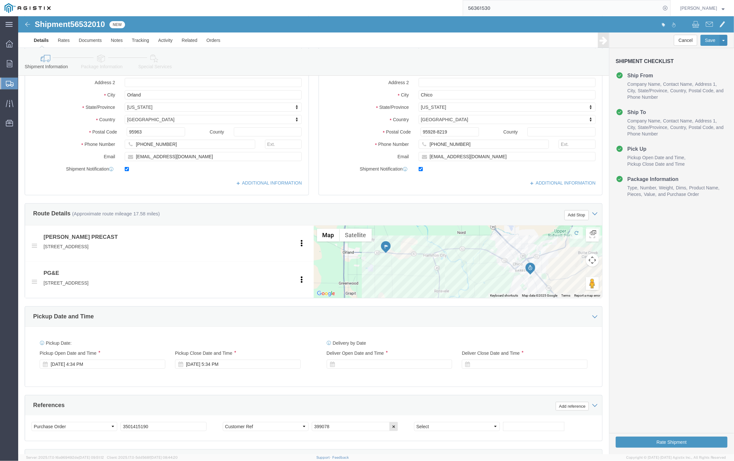
scroll to position [244, 0]
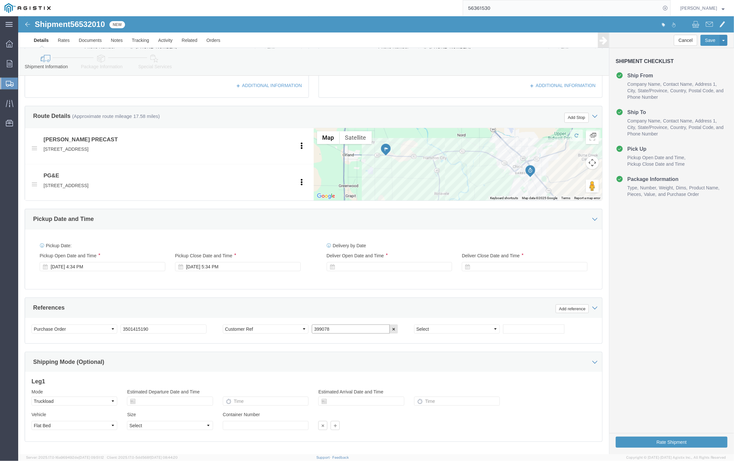
drag, startPoint x: 313, startPoint y: 314, endPoint x: 292, endPoint y: 317, distance: 21.4
click input "399078"
paste input "402823"
type input "402823"
drag, startPoint x: 156, startPoint y: 315, endPoint x: 102, endPoint y: 318, distance: 54.3
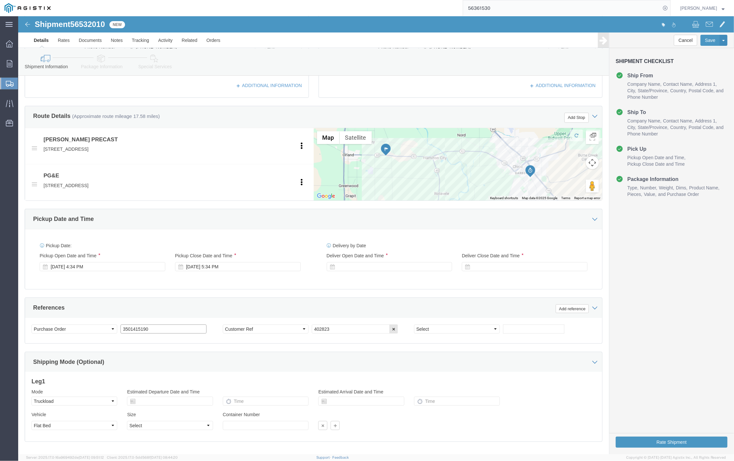
click input "3501415190"
paste input "70"
type input "3501417090"
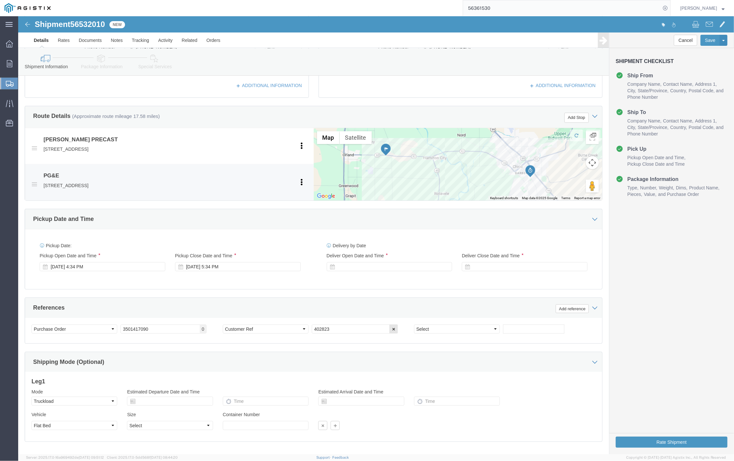
click div "PG&E 11239 Midway St, Chico, CA, 95928-8219, US Pickup Delivery"
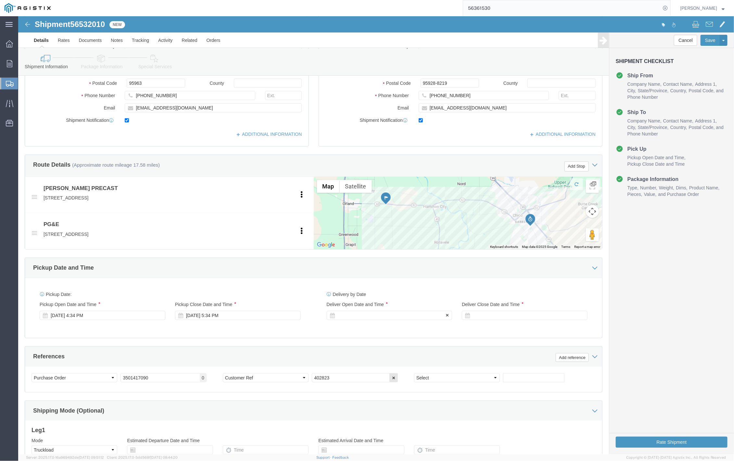
scroll to position [281, 0]
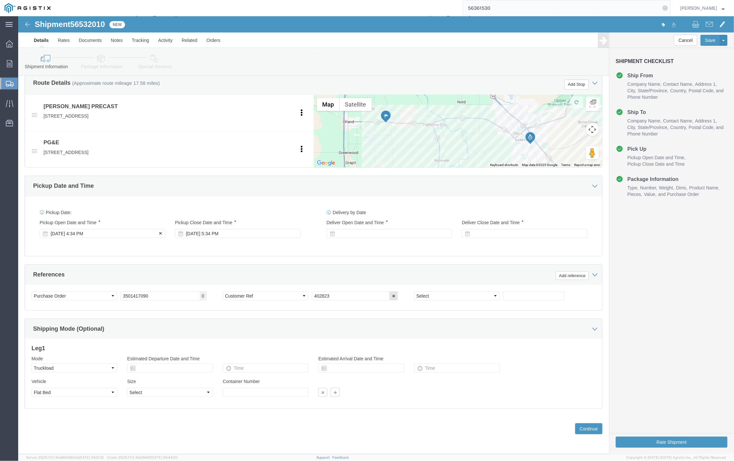
click div "Aug 18 2025 4:34 PM"
click div "Pickup Date: Pickup Start Date Pickup Start Time Pickup Open Date and Time Aug …"
click div
click button "Apply"
click div
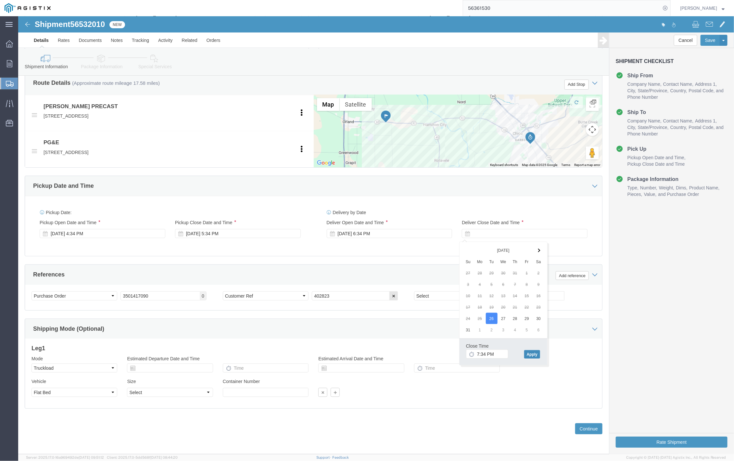
click button "Apply"
click div "References Add reference"
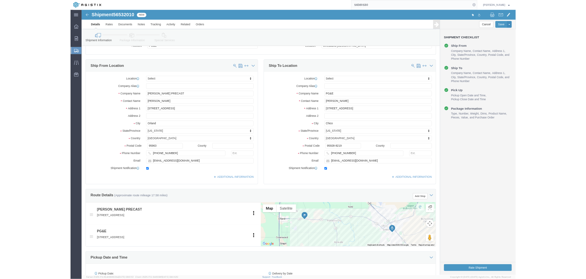
scroll to position [0, 0]
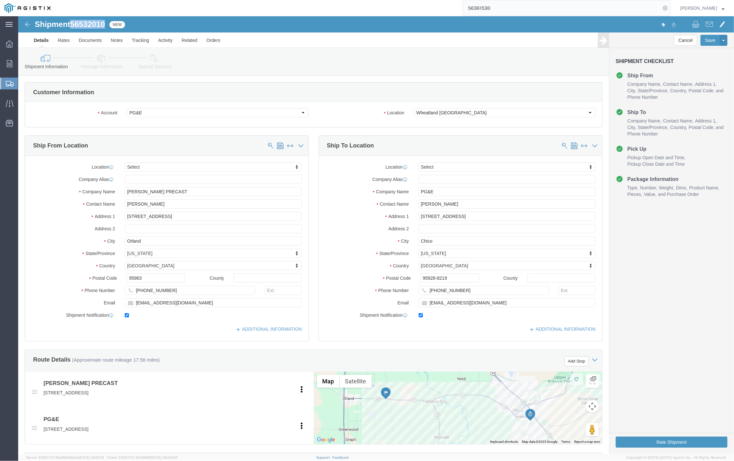
drag, startPoint x: 53, startPoint y: 9, endPoint x: 89, endPoint y: 4, distance: 36.2
click h1 "Shipment 56532010"
copy span "56532010"
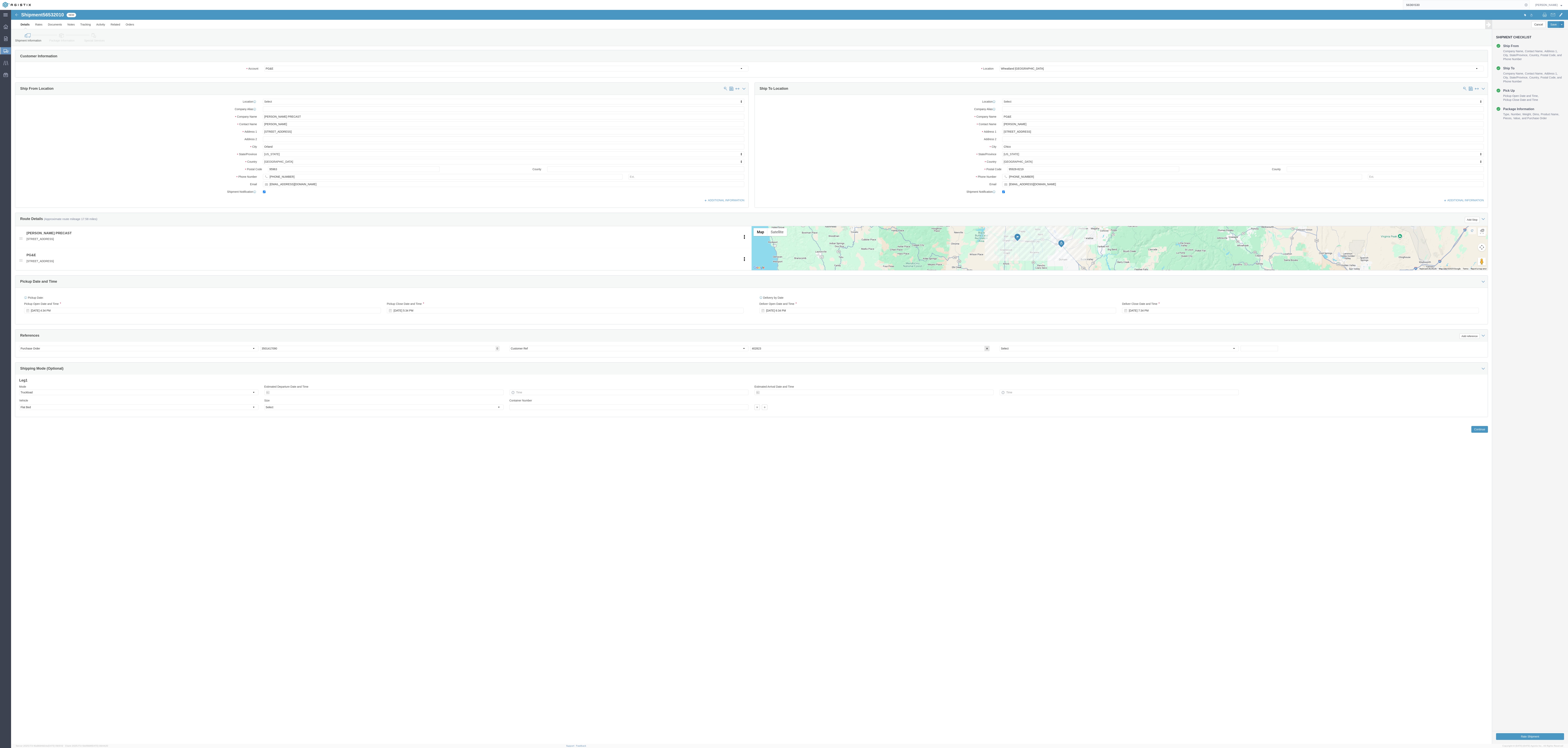
drag, startPoint x: 1271, startPoint y: 631, endPoint x: 1274, endPoint y: 636, distance: 5.8
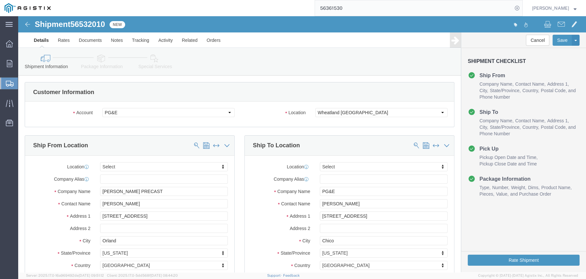
drag, startPoint x: 2555, startPoint y: 229, endPoint x: 352, endPoint y: 44, distance: 2210.9
click div "Shipment Information Package Information Special Services Loading Routing"
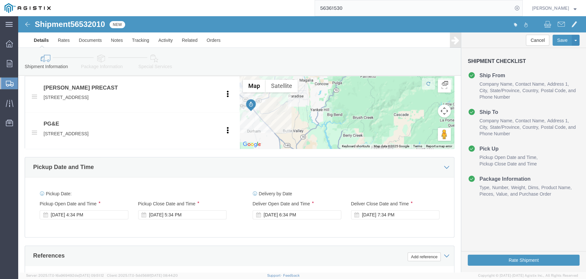
scroll to position [457, 0]
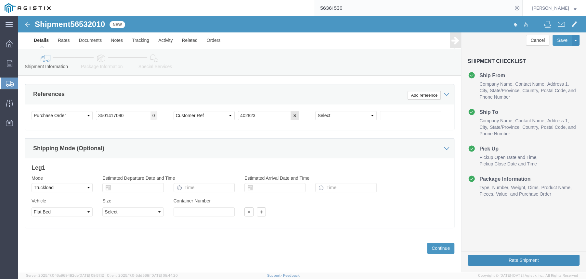
click button "Rate Shipment"
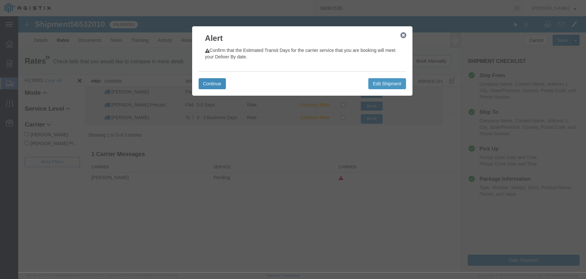
click at [221, 87] on button "Continue" at bounding box center [211, 83] width 27 height 11
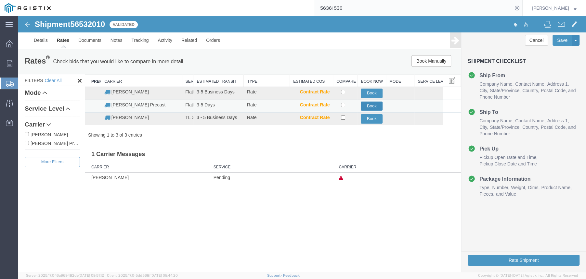
click at [371, 106] on button "Book" at bounding box center [371, 106] width 22 height 9
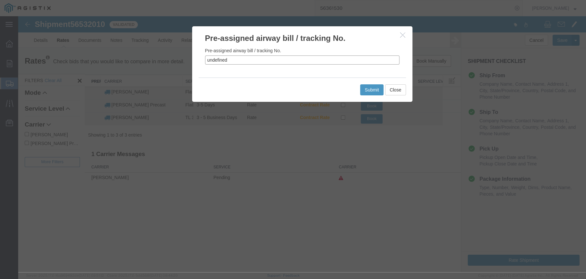
drag, startPoint x: 212, startPoint y: 58, endPoint x: 196, endPoint y: 58, distance: 16.9
click at [196, 58] on div "Pre-assigned airway bill / tracking No. undefined" at bounding box center [302, 61] width 220 height 34
paste input "56532010"
type input "56532010"
click at [370, 90] on button "Submit" at bounding box center [371, 89] width 23 height 11
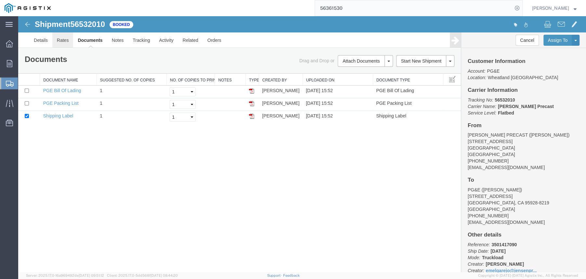
click at [56, 37] on link "Rates" at bounding box center [62, 40] width 21 height 16
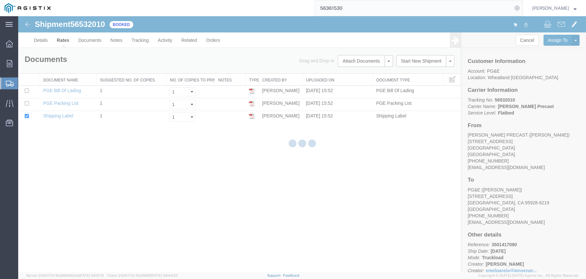
click at [40, 39] on div at bounding box center [301, 144] width 567 height 256
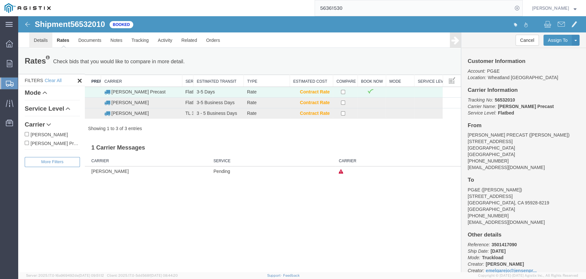
click at [40, 39] on link "Details" at bounding box center [40, 40] width 23 height 16
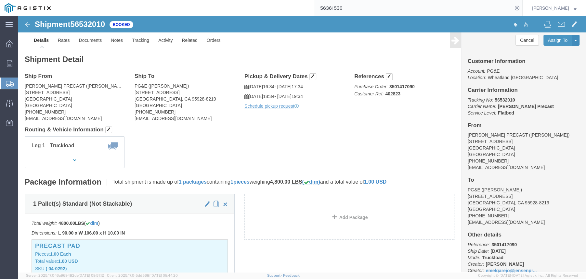
scroll to position [59, 0]
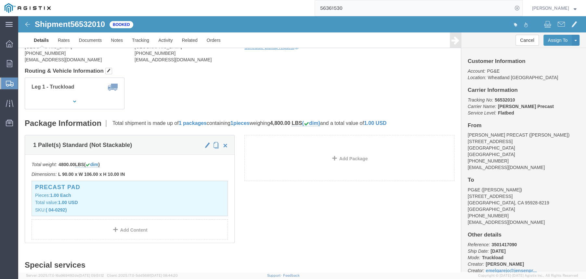
click h4 "Routing & Vehicle Information"
